Goal: Task Accomplishment & Management: Complete application form

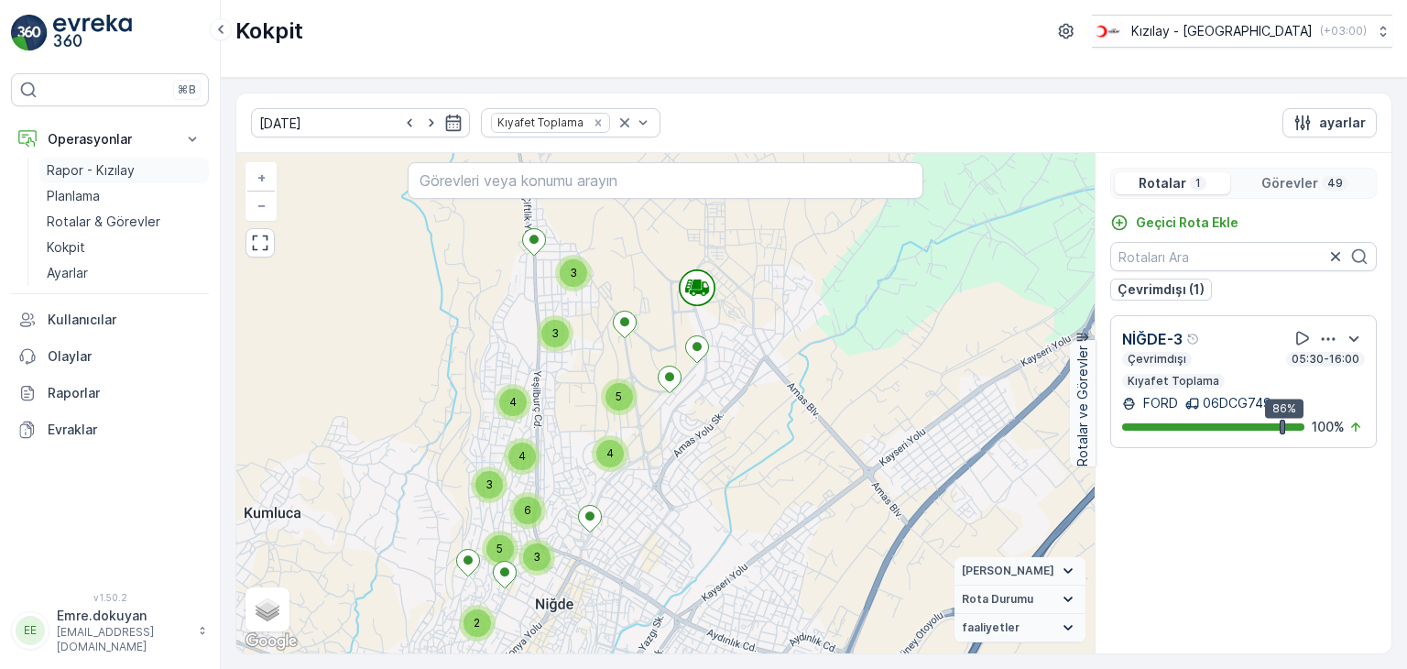
click at [99, 166] on p "Rapor - Kızılay" at bounding box center [91, 170] width 88 height 18
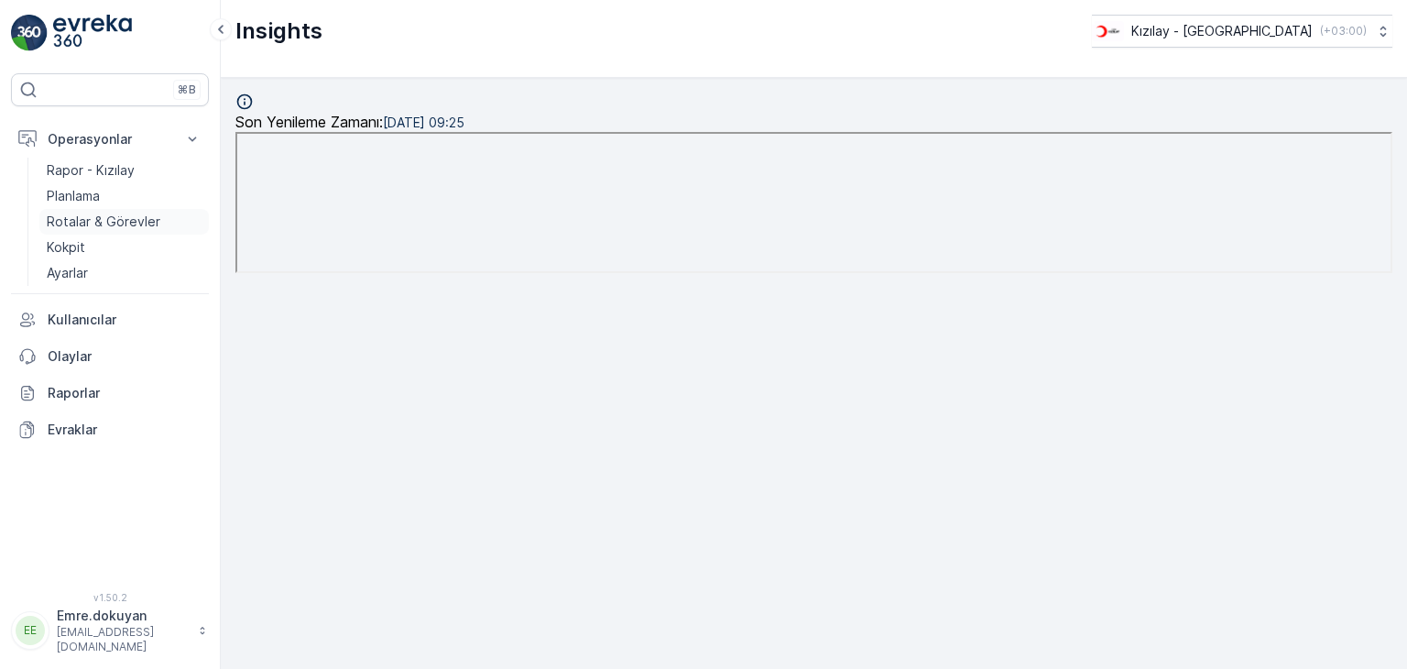
click at [107, 218] on p "Rotalar & Görevler" at bounding box center [104, 222] width 114 height 18
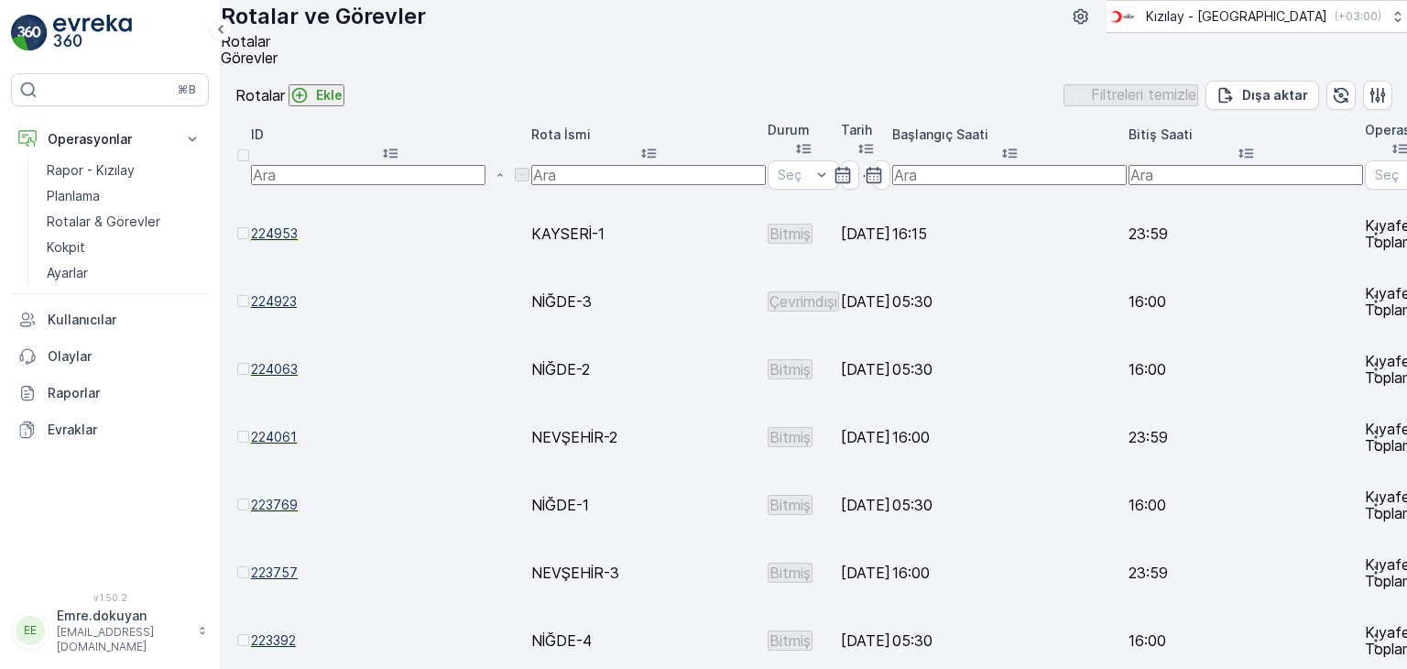
click at [343, 104] on p "Ekle" at bounding box center [329, 95] width 27 height 18
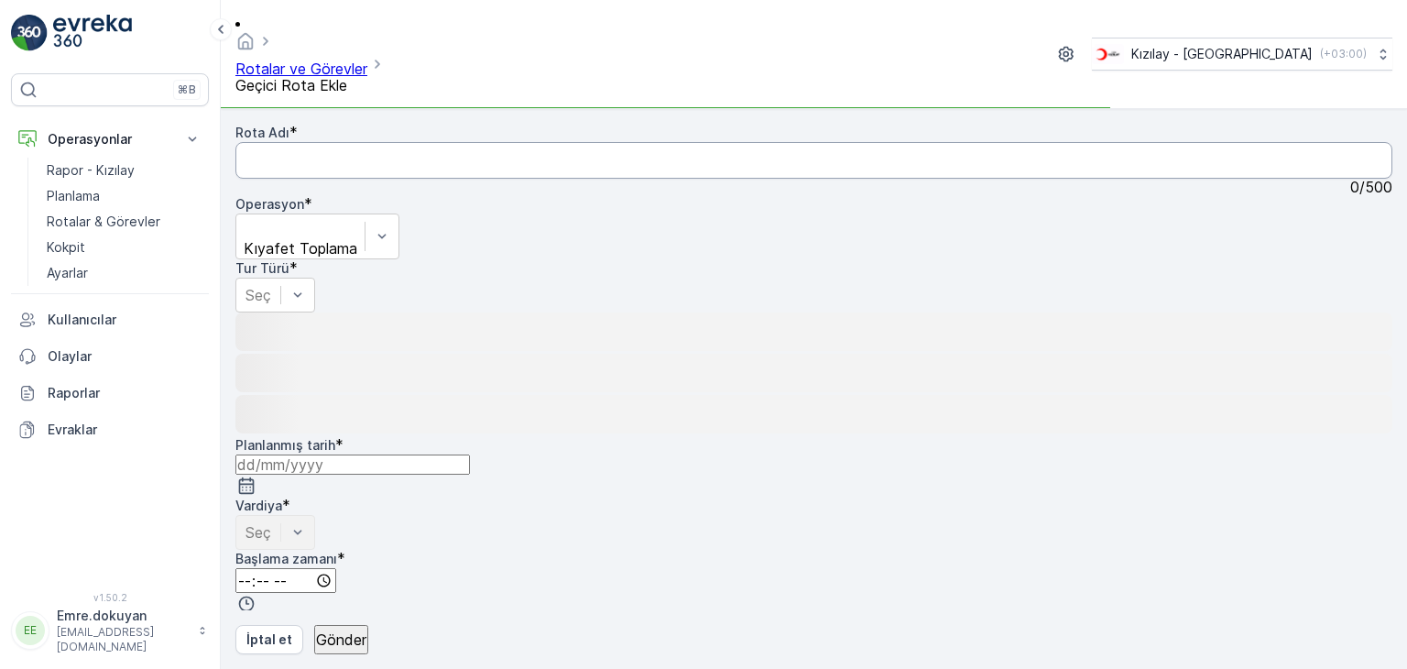
click at [363, 142] on Adı "Rota Adı" at bounding box center [813, 160] width 1157 height 37
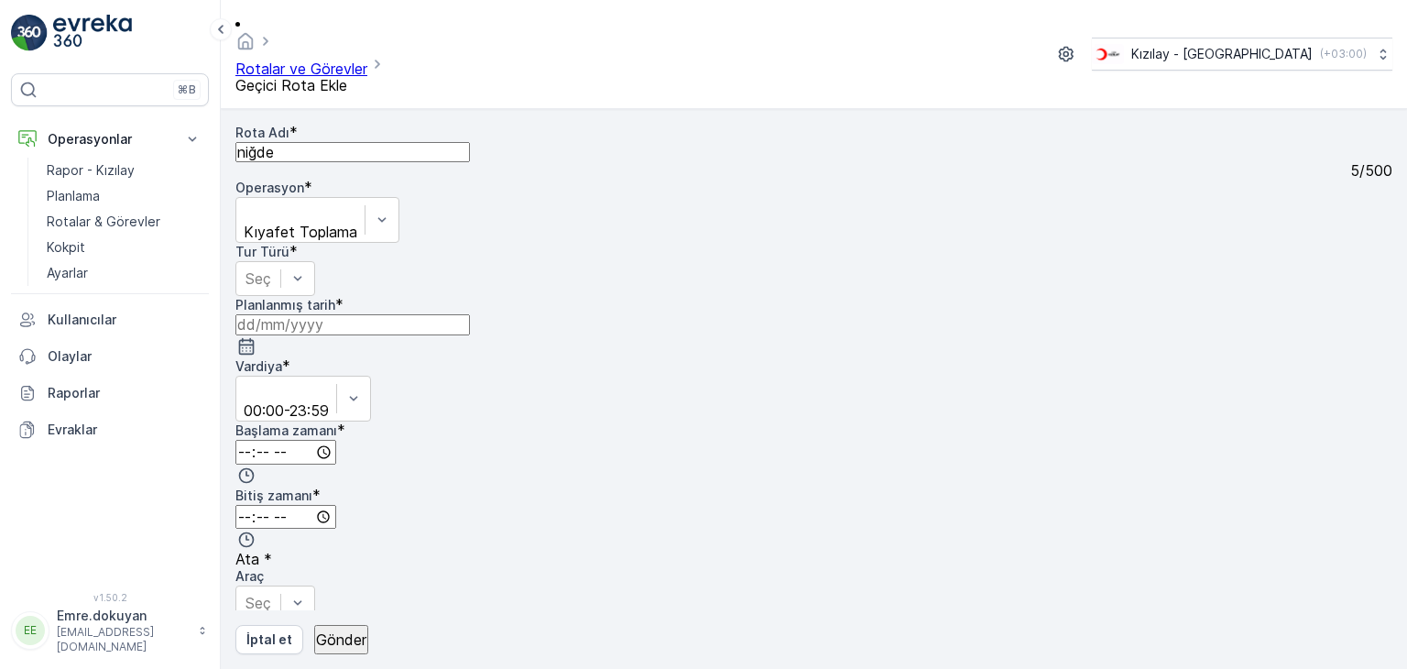
type Adı "NİĞDE-5"
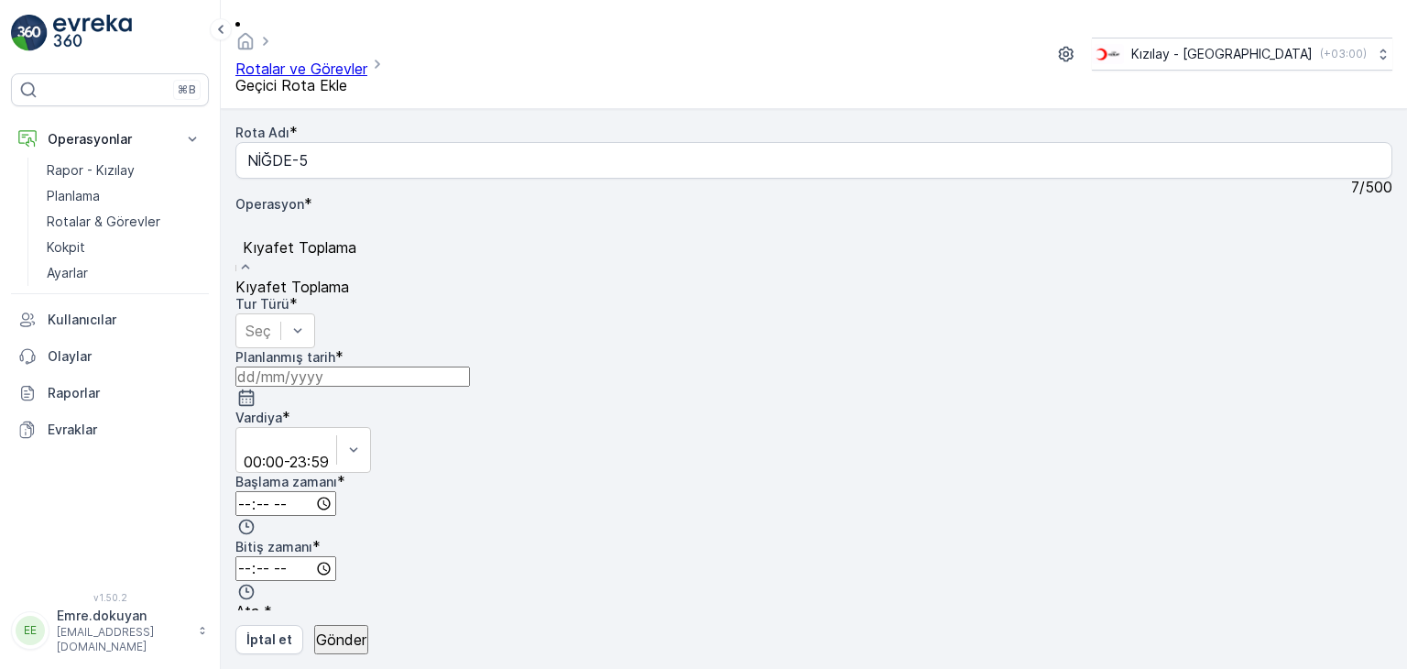
click at [349, 278] on span "Kıyafet Toplama" at bounding box center [292, 287] width 114 height 18
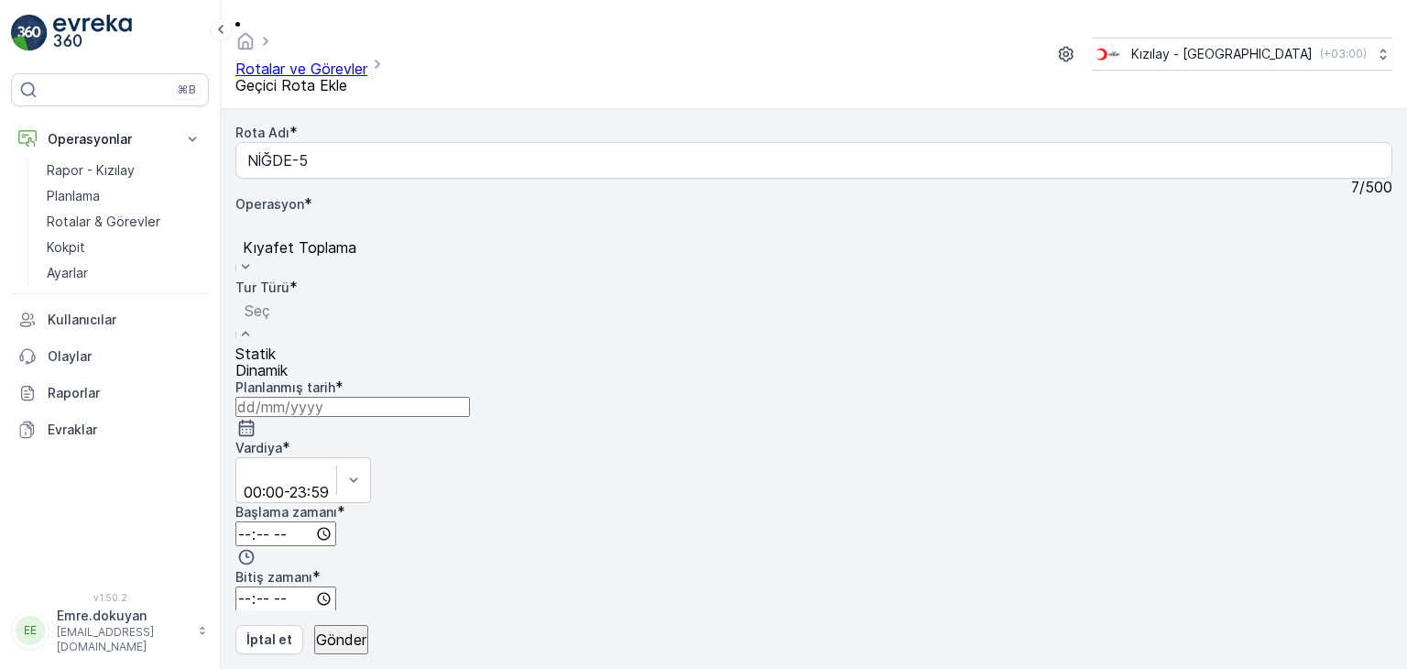
drag, startPoint x: 351, startPoint y: 222, endPoint x: 348, endPoint y: 239, distance: 17.6
click at [288, 345] on div "Statik" at bounding box center [261, 353] width 52 height 16
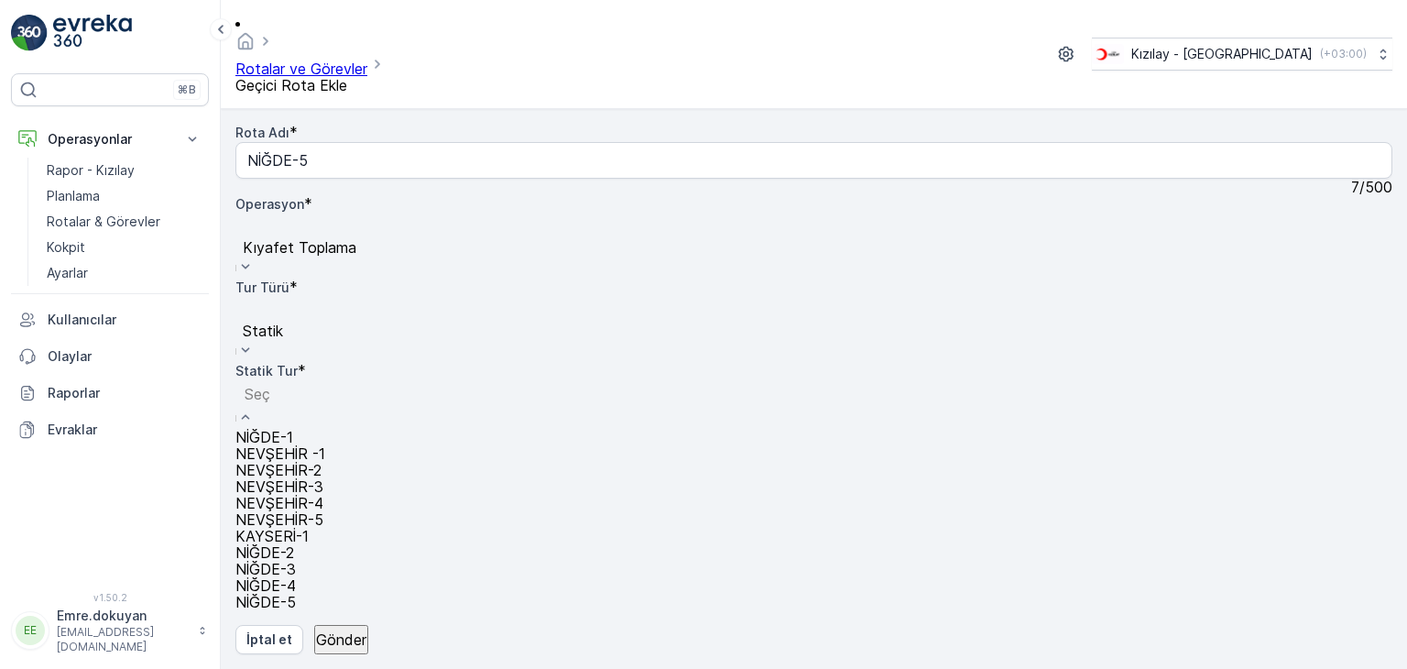
scroll to position [75, 0]
click at [296, 593] on span "NİĞDE-5" at bounding box center [265, 602] width 60 height 18
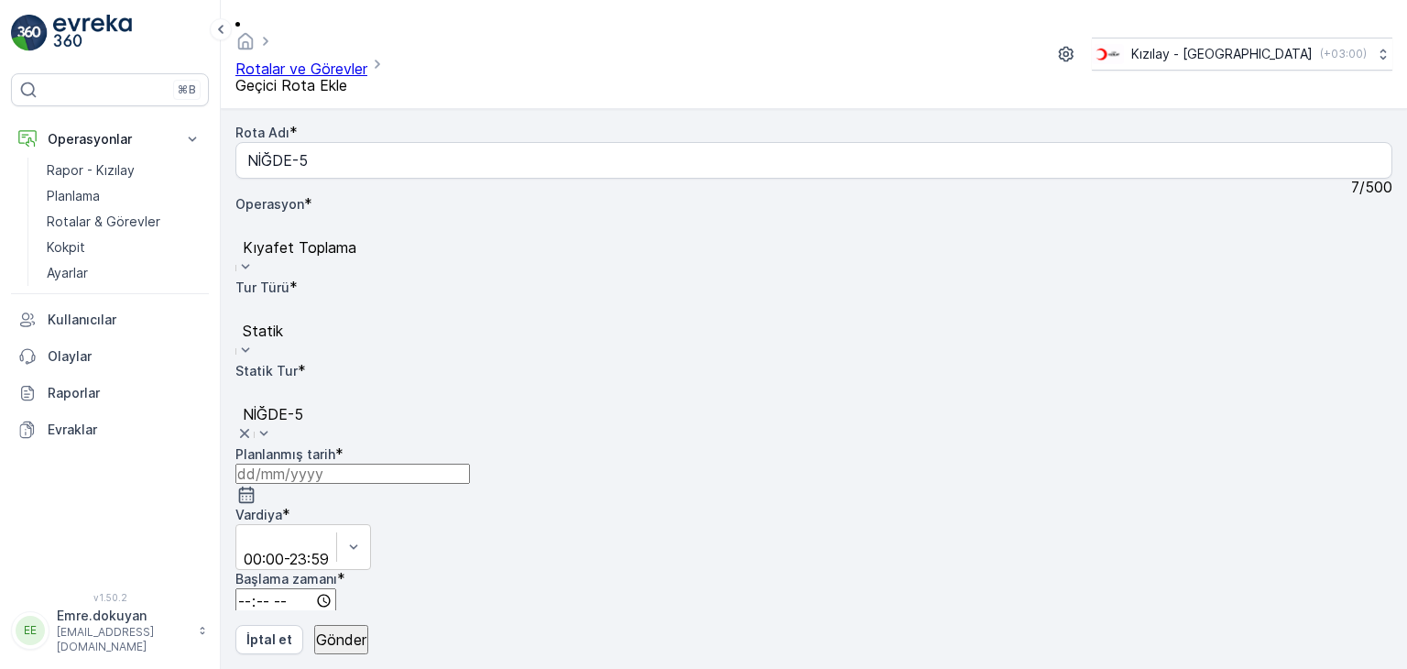
click at [256, 486] on icon "button" at bounding box center [246, 495] width 18 height 18
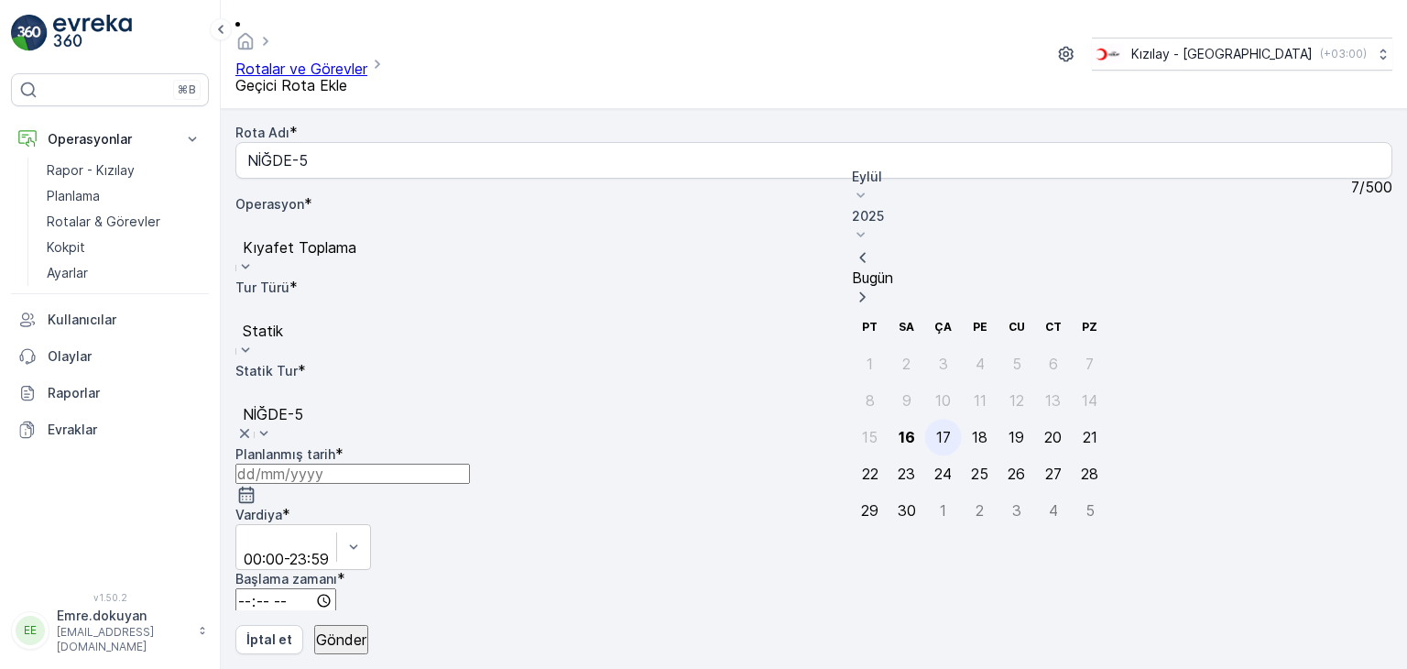
click at [936, 429] on div "17" at bounding box center [943, 437] width 15 height 16
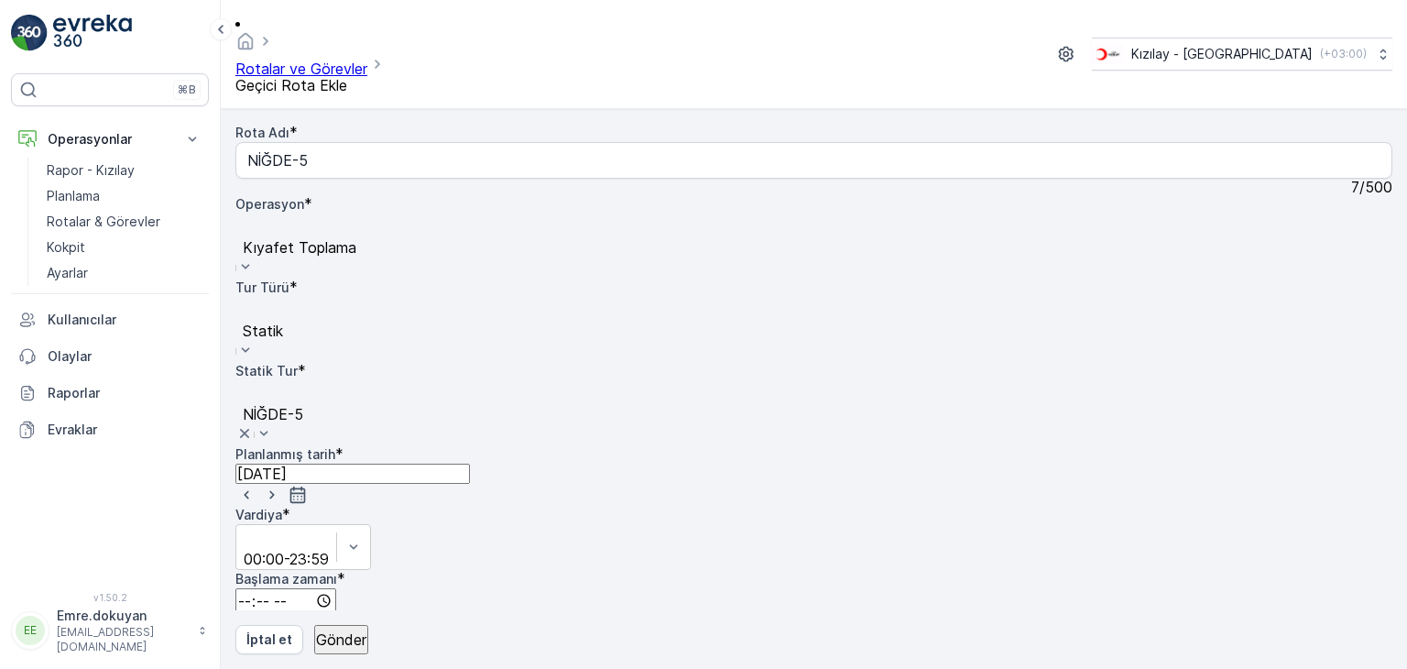
type input "[DATE]"
click at [336, 588] on input "time" at bounding box center [285, 600] width 101 height 25
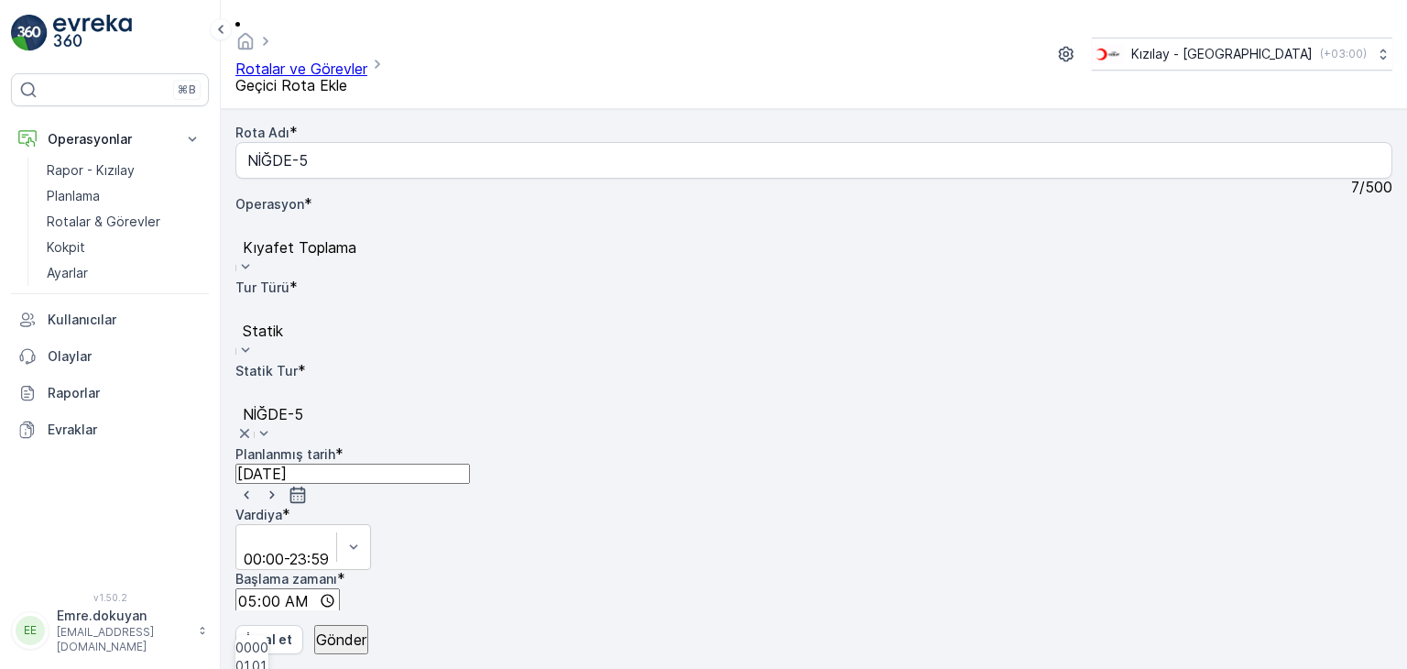
type input "05:30"
click at [336, 653] on input "time" at bounding box center [285, 665] width 101 height 25
drag, startPoint x: 1131, startPoint y: 285, endPoint x: 1138, endPoint y: 274, distance: 12.7
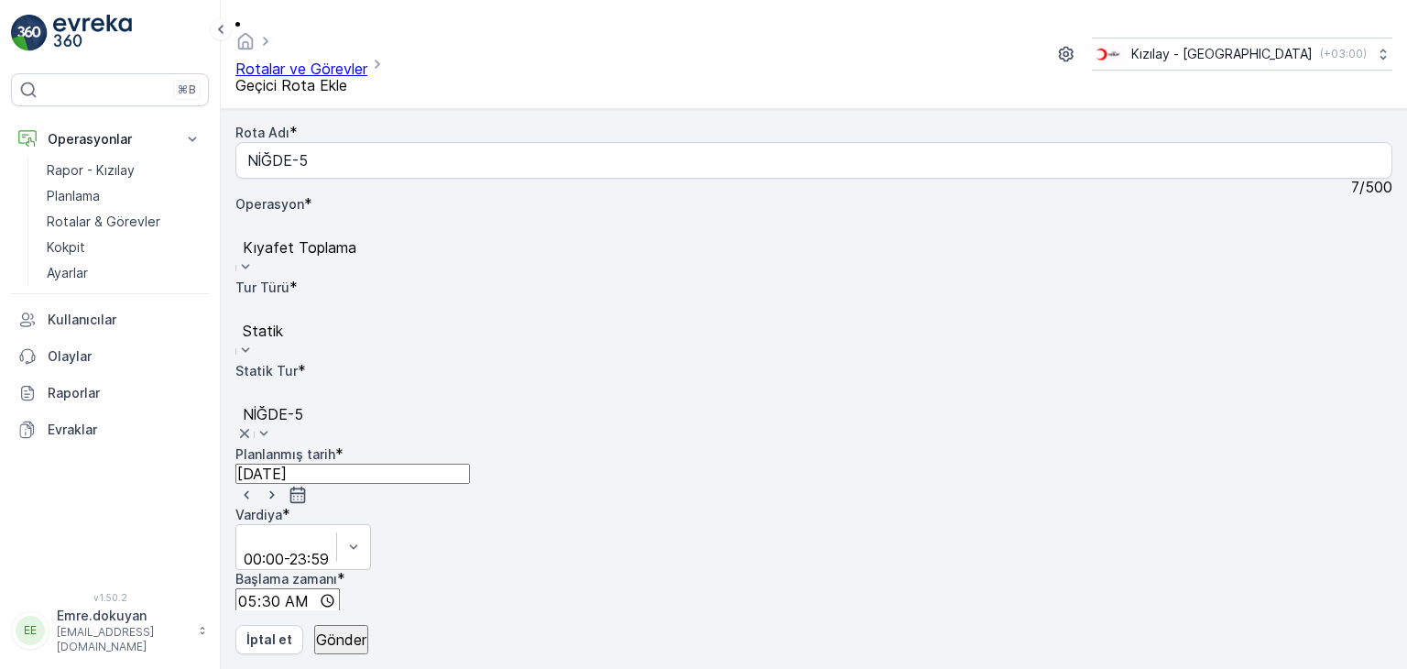
type input "16:00"
drag, startPoint x: 1195, startPoint y: 371, endPoint x: 1065, endPoint y: 404, distance: 133.3
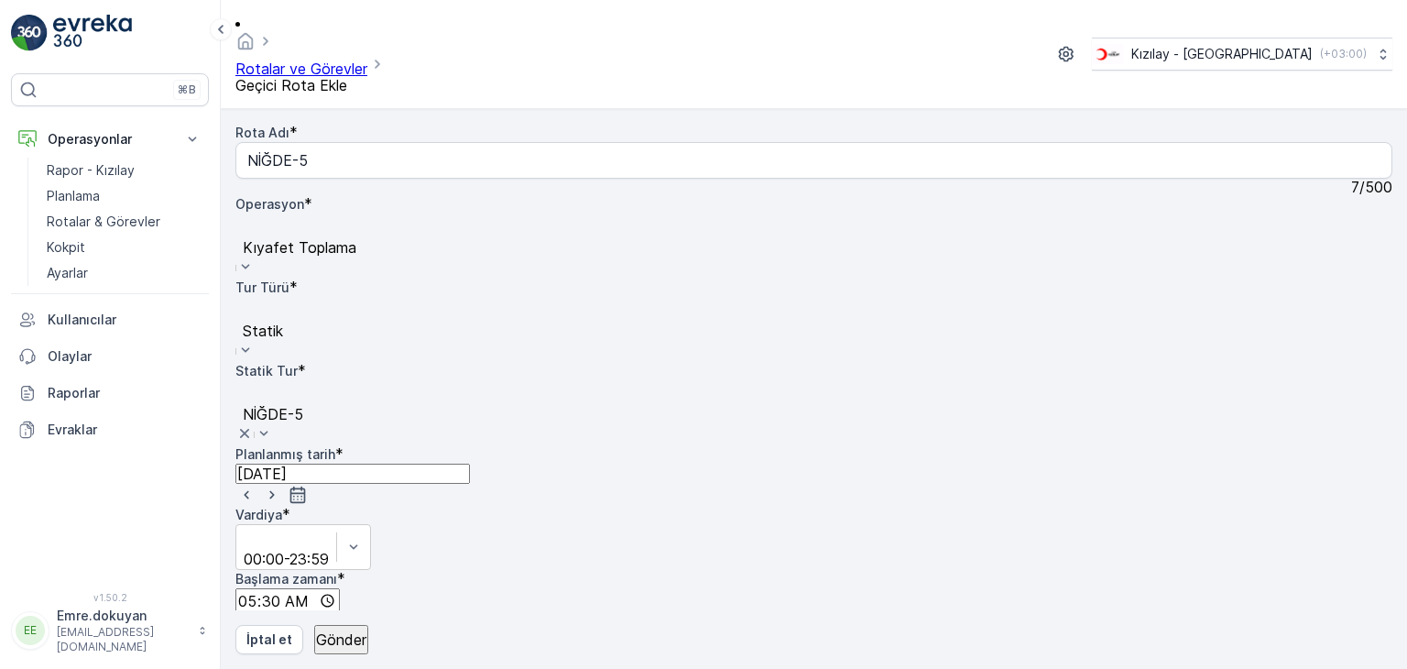
click at [335, 638] on p "Gönder" at bounding box center [341, 639] width 50 height 16
